Goal: Information Seeking & Learning: Learn about a topic

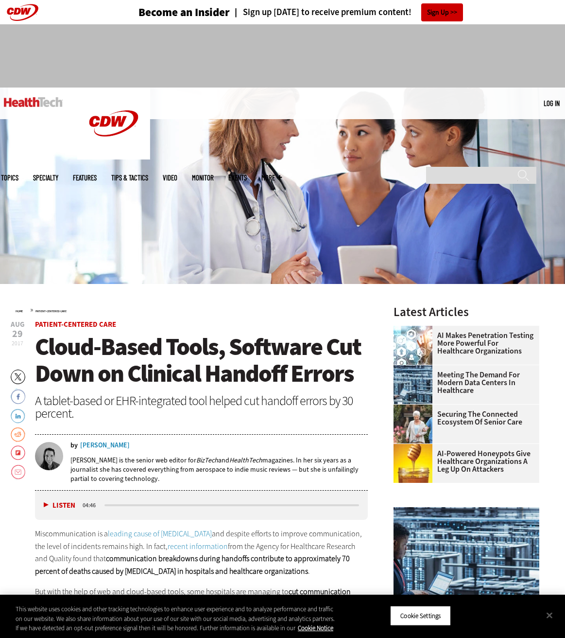
click at [60, 343] on span "Cloud-Based Tools, Software Cut Down on Clinical Handoff Errors" at bounding box center [198, 360] width 326 height 59
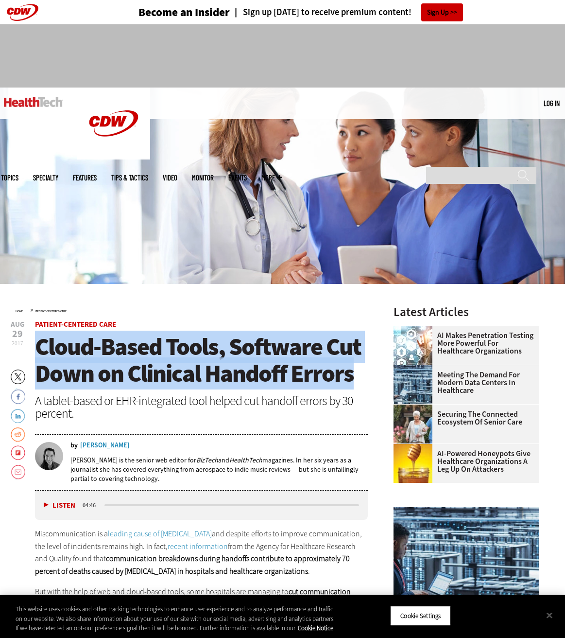
drag, startPoint x: 40, startPoint y: 344, endPoint x: 349, endPoint y: 383, distance: 311.6
click at [350, 383] on span "Cloud-Based Tools, Software Cut Down on Clinical Handoff Errors" at bounding box center [198, 360] width 326 height 59
copy span "Cloud-Based Tools, Software Cut Down on Clinical Handoff Errors"
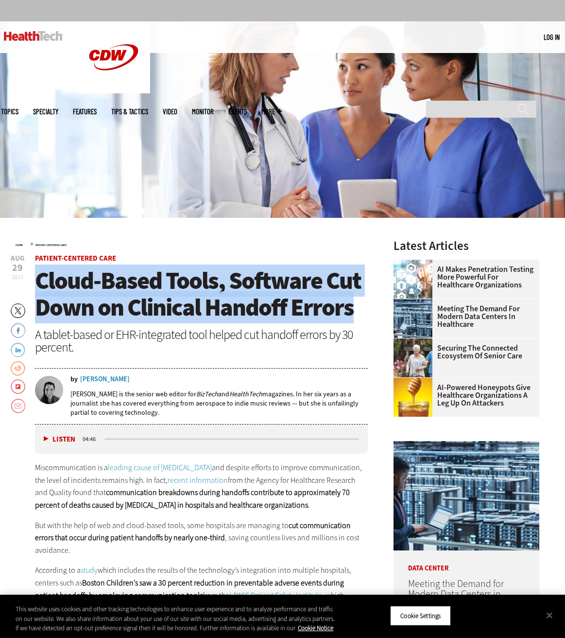
scroll to position [66, 0]
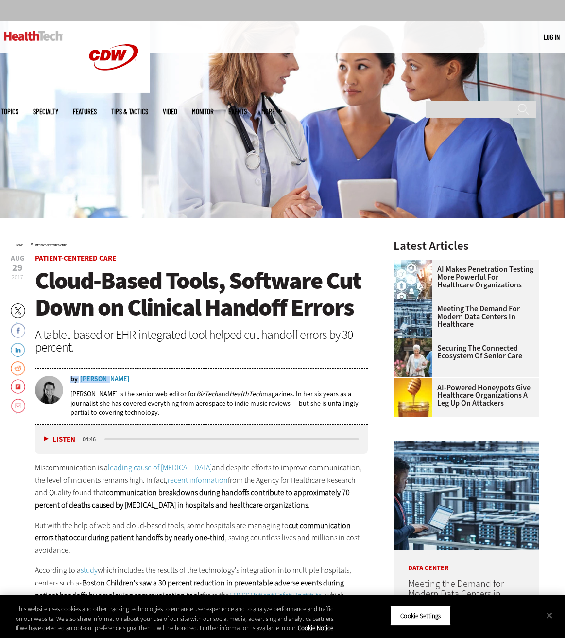
drag, startPoint x: 140, startPoint y: 381, endPoint x: 101, endPoint y: 380, distance: 38.9
click at [101, 380] on div "by Juliet Van Wagenen" at bounding box center [219, 379] width 298 height 7
click at [130, 381] on div "[PERSON_NAME]" at bounding box center [105, 379] width 50 height 7
click at [136, 383] on div "by Juliet Van Wagenen Juliet is the senior web editor for BizTech and HealthTec…" at bounding box center [201, 400] width 333 height 48
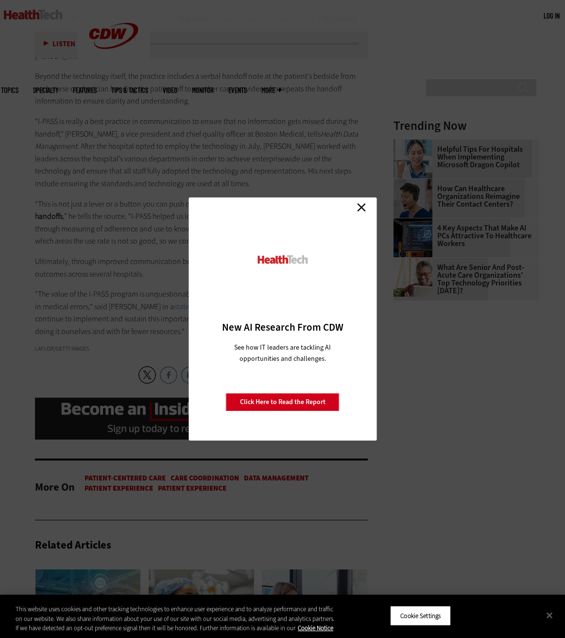
scroll to position [962, 0]
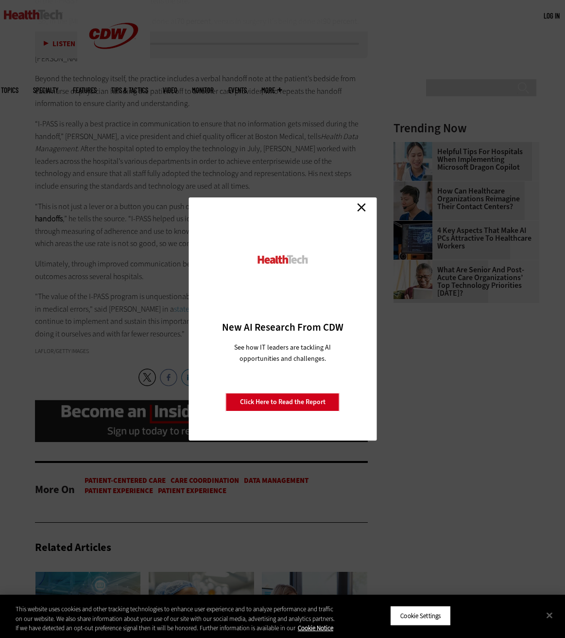
click at [360, 209] on link "Close" at bounding box center [361, 207] width 15 height 15
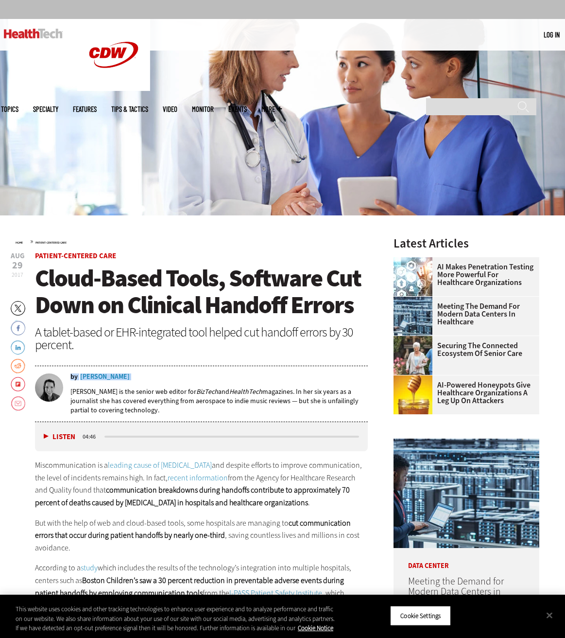
scroll to position [52, 0]
